Goal: Find specific page/section: Find specific page/section

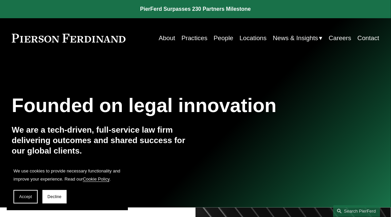
click at [221, 34] on link "People" at bounding box center [224, 38] width 20 height 13
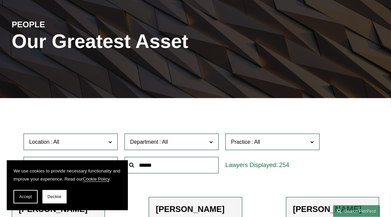
scroll to position [67, 0]
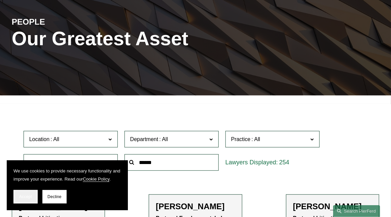
click at [22, 196] on span "Accept" at bounding box center [25, 196] width 13 height 5
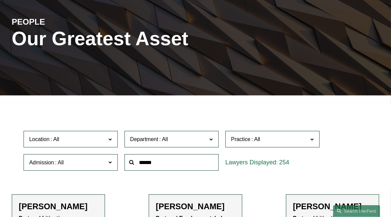
click at [167, 164] on input "text" at bounding box center [172, 162] width 94 height 16
type input "*****"
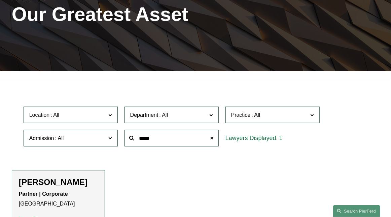
scroll to position [168, 0]
